Goal: Task Accomplishment & Management: Use online tool/utility

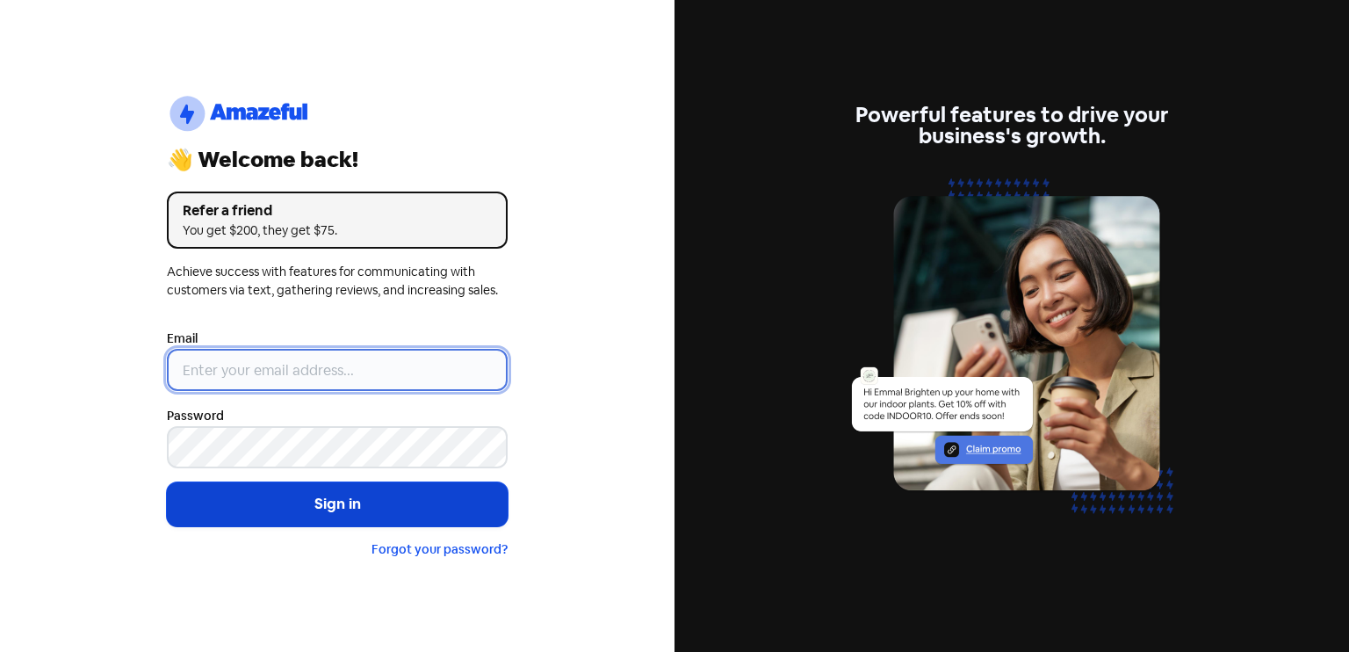
type input "[EMAIL_ADDRESS][DOMAIN_NAME]"
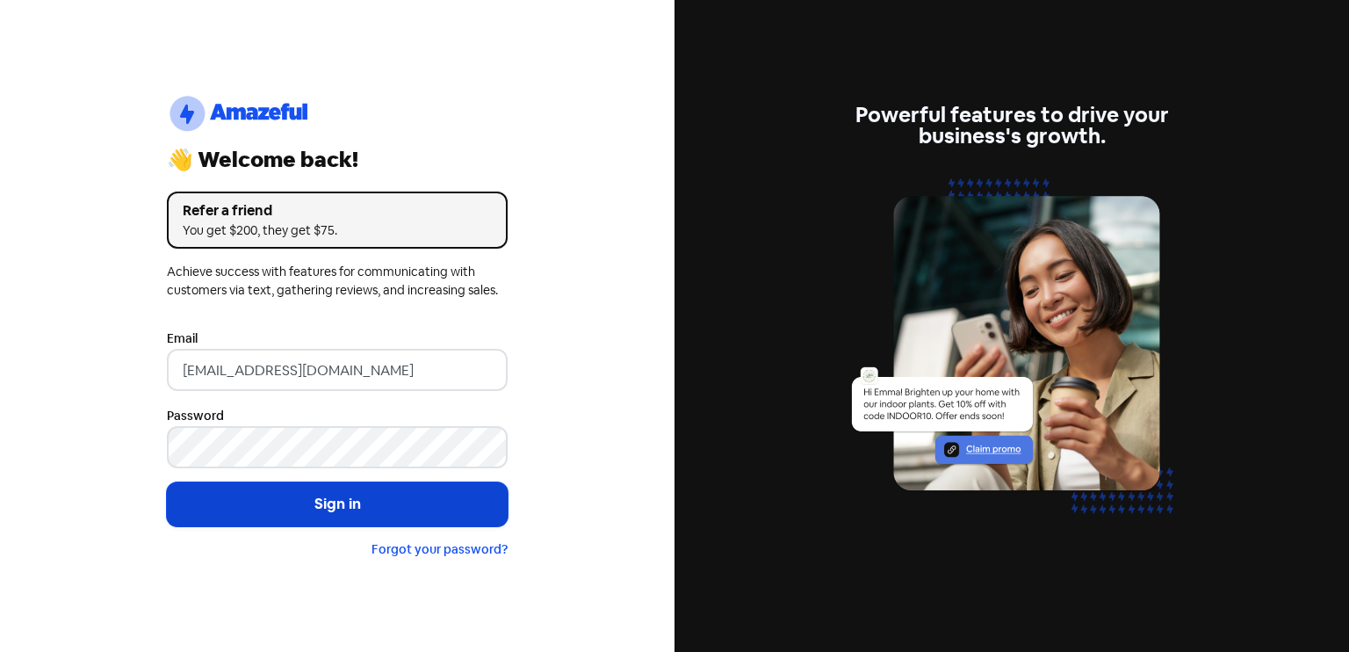
click at [358, 502] on button "Sign in" at bounding box center [337, 504] width 341 height 44
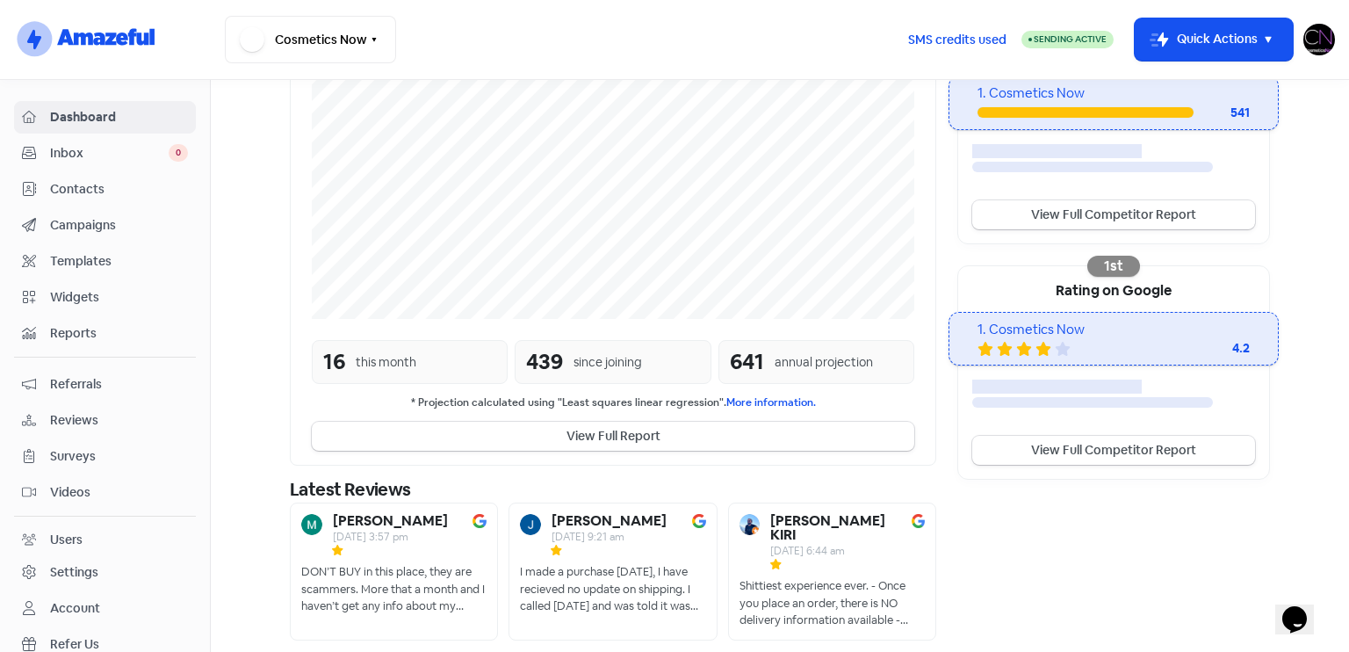
scroll to position [425, 0]
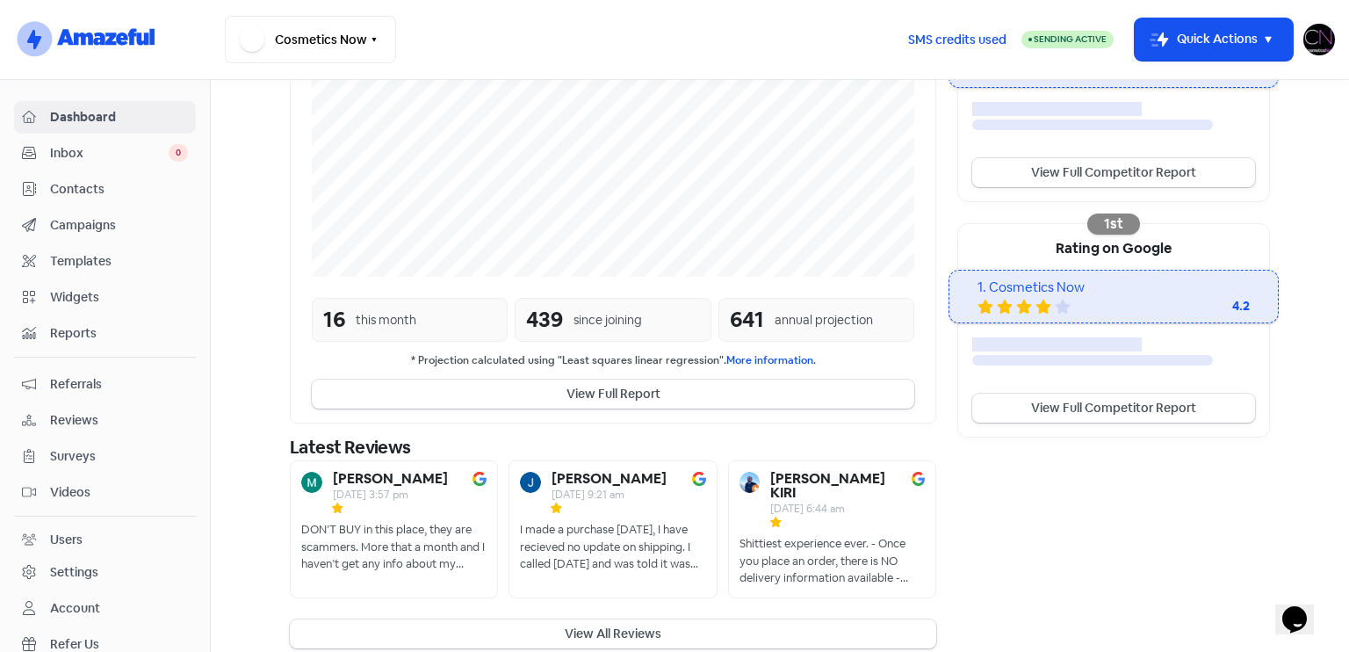
click at [105, 416] on span "Reviews" at bounding box center [119, 420] width 138 height 18
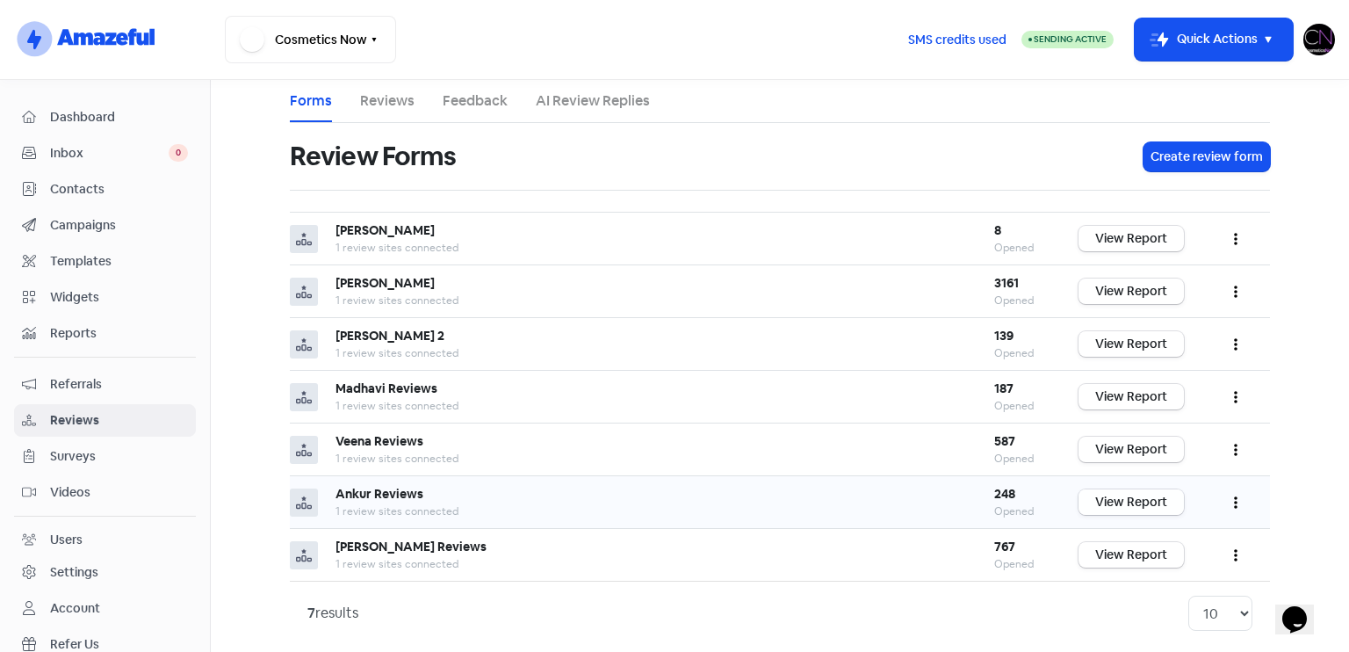
click at [1113, 502] on link "View Report" at bounding box center [1131, 501] width 105 height 25
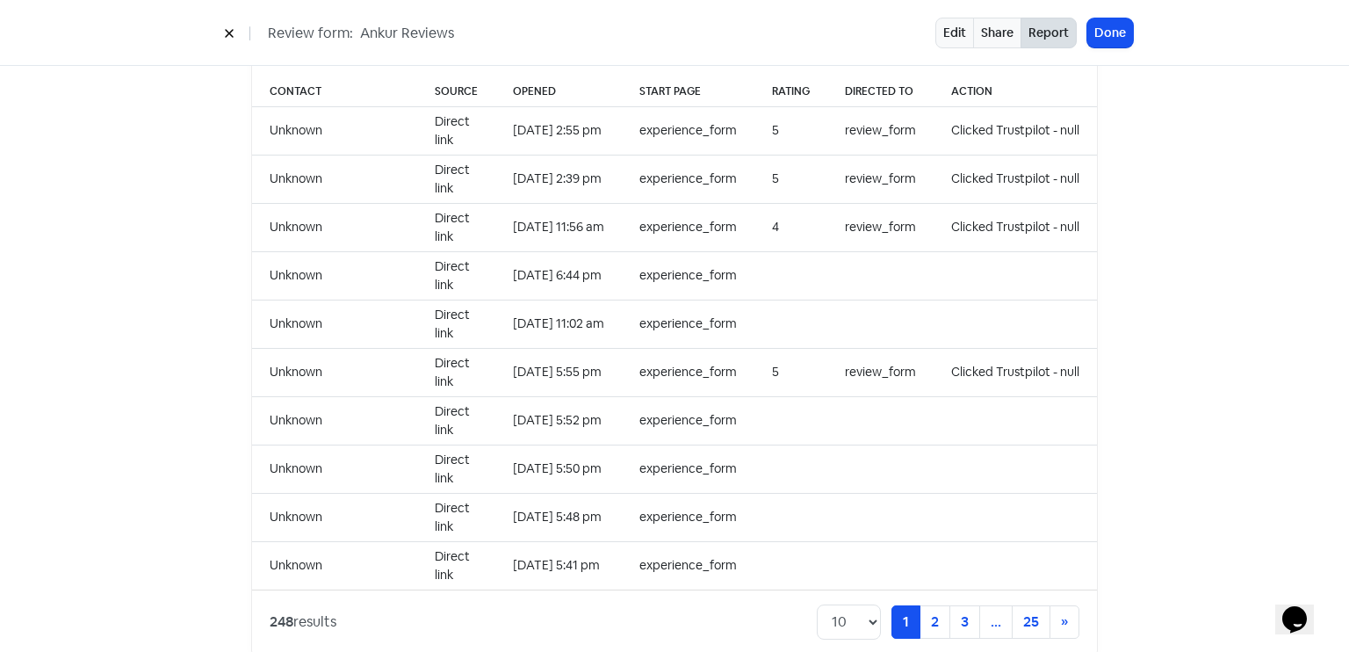
scroll to position [1805, 0]
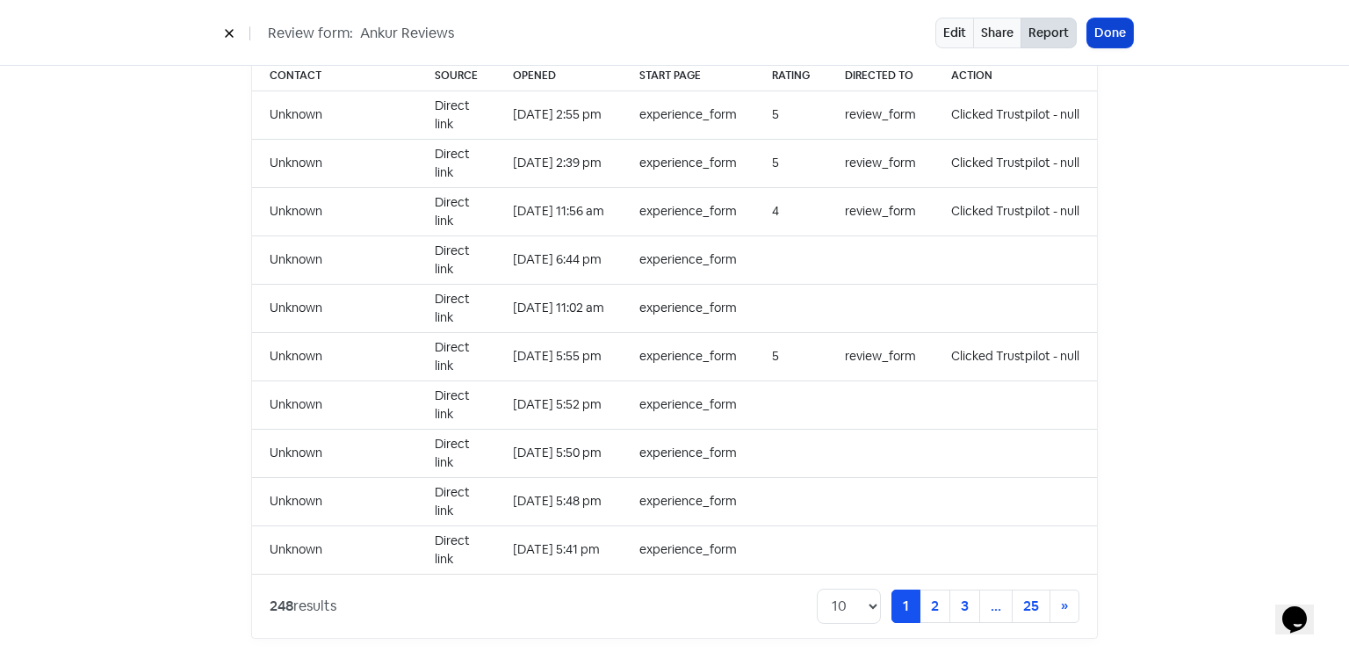
click at [1124, 28] on button "Done" at bounding box center [1110, 32] width 46 height 29
